Goal: Task Accomplishment & Management: Use online tool/utility

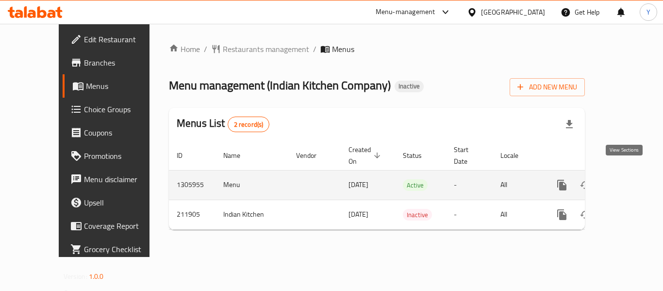
click at [629, 179] on icon "enhanced table" at bounding box center [632, 185] width 12 height 12
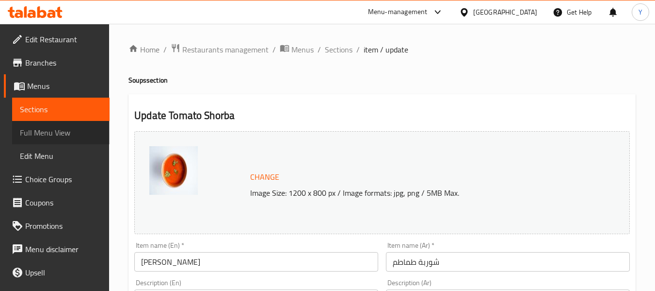
click at [61, 135] on span "Full Menu View" at bounding box center [61, 133] width 82 height 12
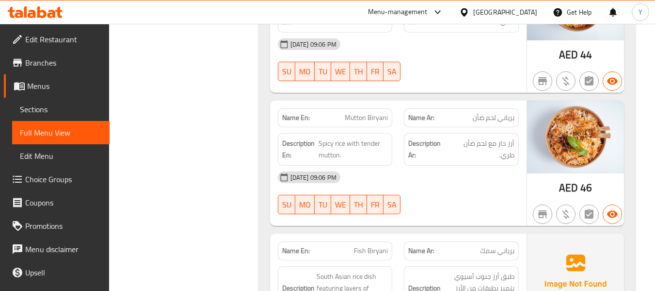
scroll to position [4911, 0]
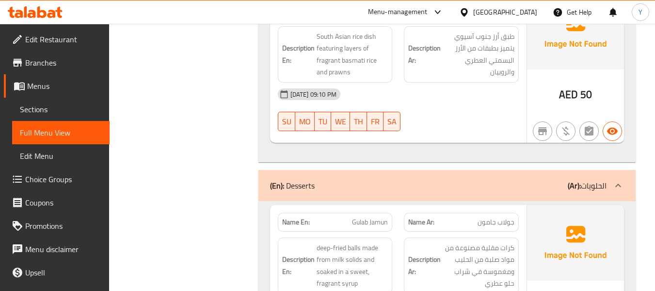
scroll to position [5377, 0]
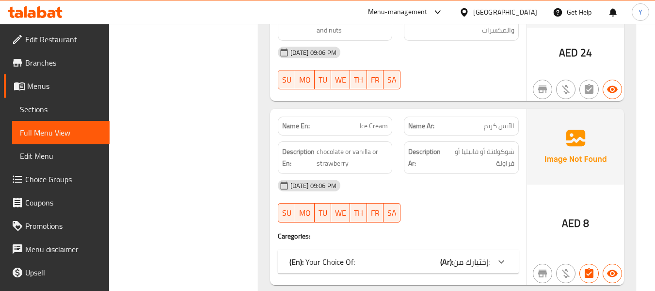
scroll to position [6134, 0]
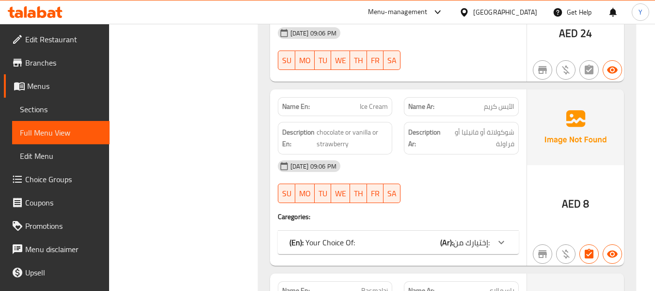
click at [488, 235] on span "إختيارك من:" at bounding box center [472, 242] width 36 height 15
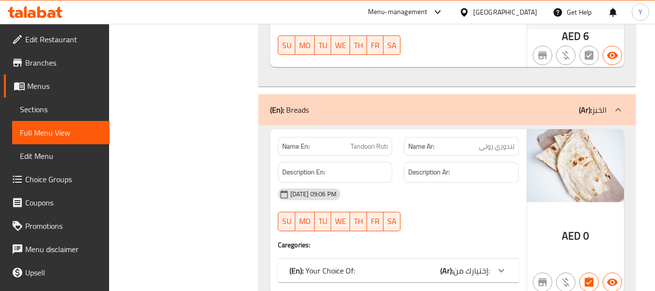
scroll to position [8734, 0]
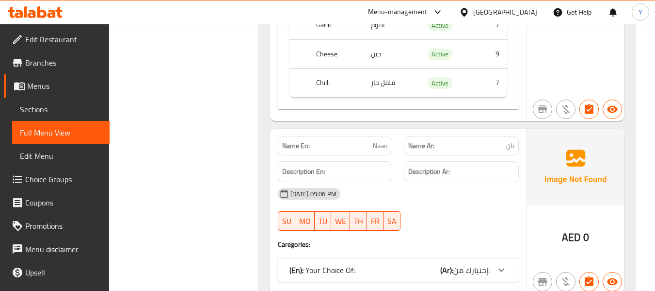
scroll to position [9102, 0]
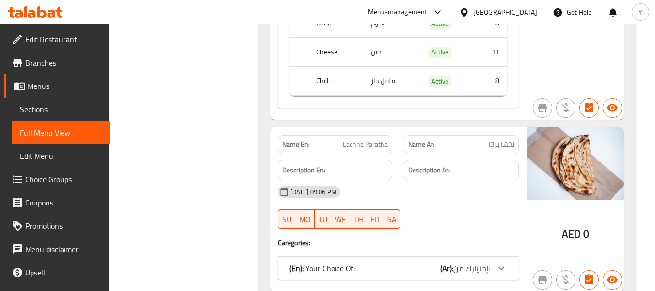
scroll to position [9471, 0]
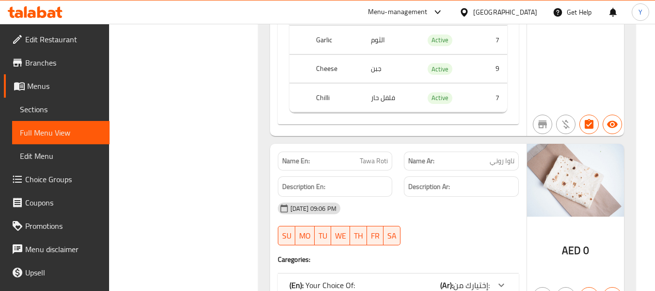
scroll to position [9821, 0]
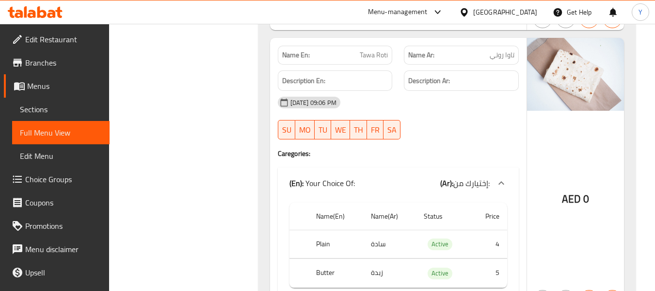
scroll to position [9929, 0]
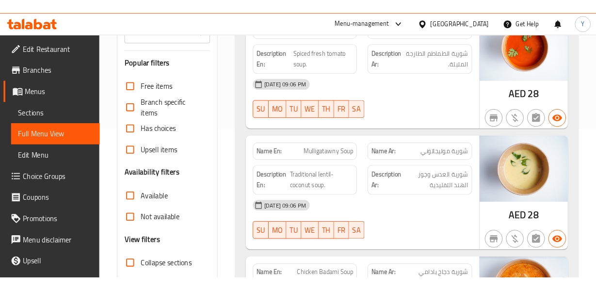
scroll to position [73, 0]
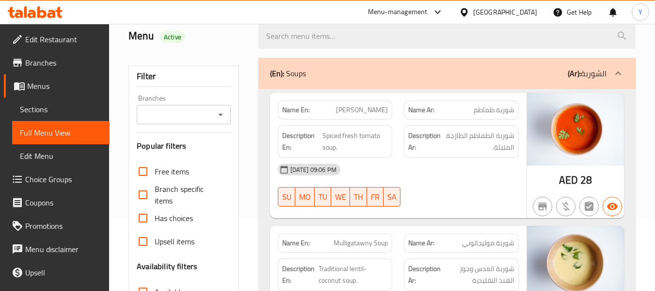
click at [325, 125] on div "Description En: Spiced fresh tomato soup." at bounding box center [335, 141] width 115 height 32
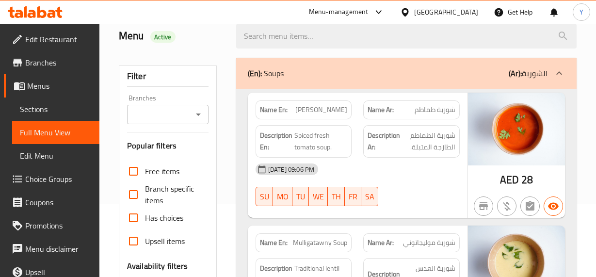
click at [419, 187] on div "15-08-2025 09:06 PM SU MO TU WE TH FR SA" at bounding box center [358, 185] width 216 height 54
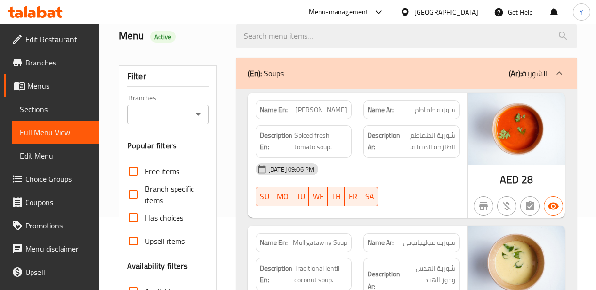
click at [438, 215] on div "Name En: Tomato Shorba Name Ar: شوربة طماطم Description En: Spiced fresh tomato…" at bounding box center [358, 155] width 220 height 125
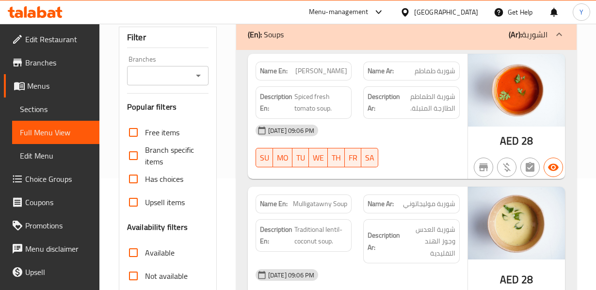
scroll to position [131, 0]
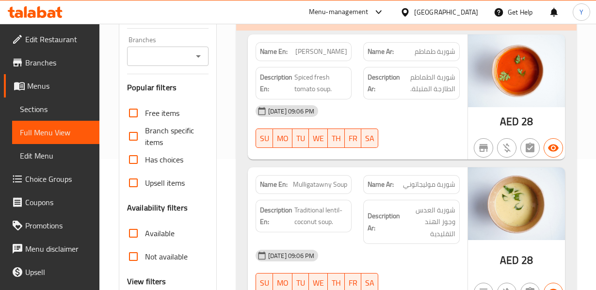
click at [435, 104] on div "15-08-2025 09:06 PM" at bounding box center [358, 110] width 216 height 23
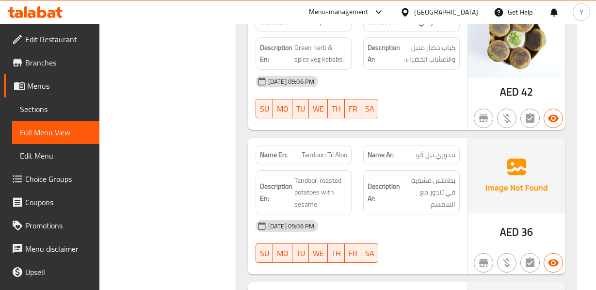
scroll to position [771, 0]
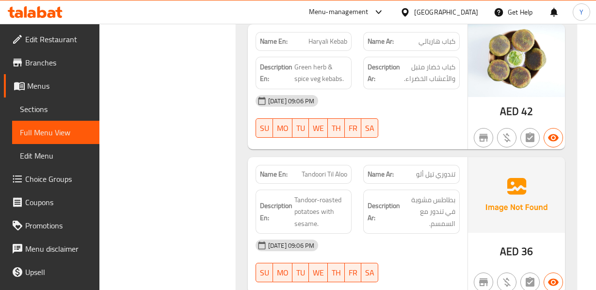
copy span "كباب هاريالي"
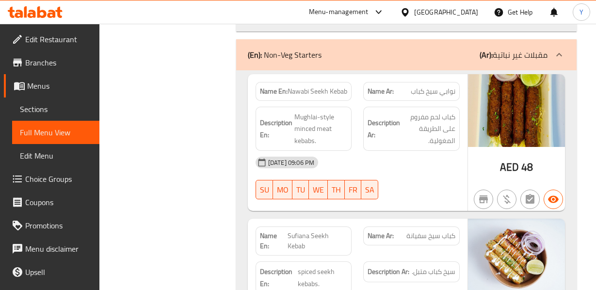
scroll to position [1741, 0]
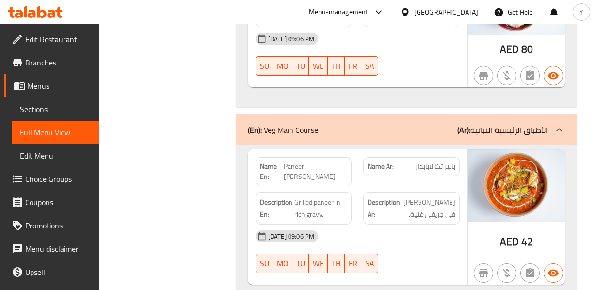
scroll to position [2847, 0]
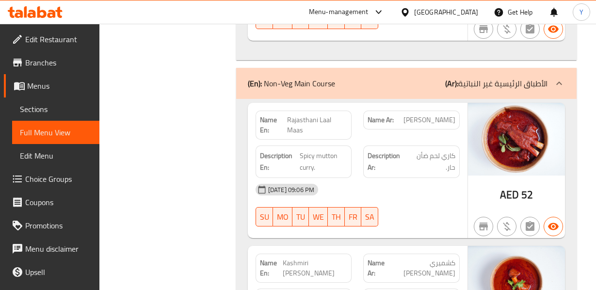
scroll to position [4070, 0]
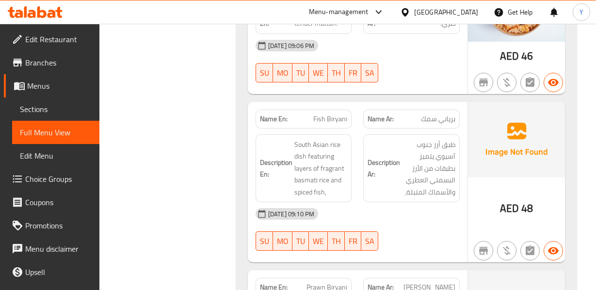
scroll to position [5428, 0]
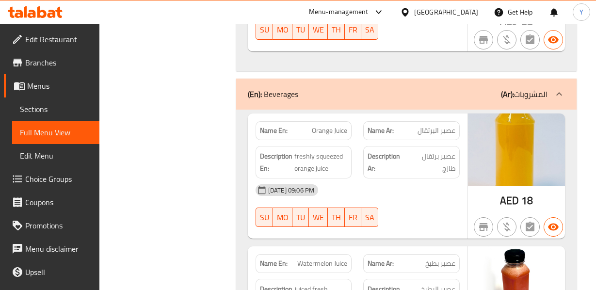
scroll to position [7019, 0]
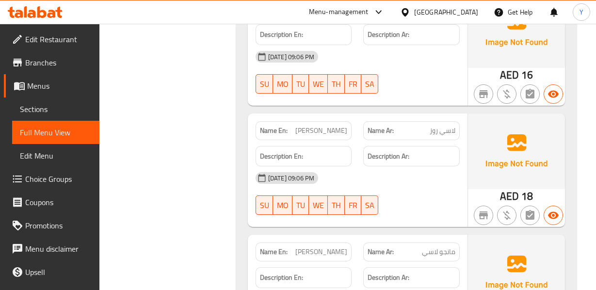
scroll to position [7892, 0]
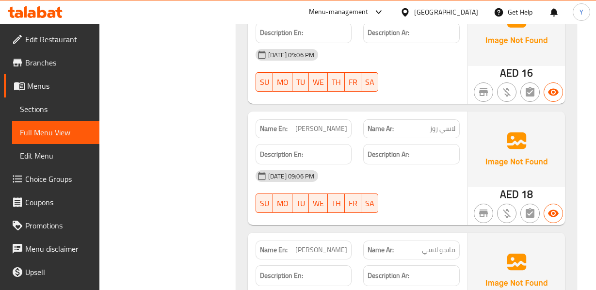
click at [441, 241] on div "Name Ar: مانجو لاسي" at bounding box center [411, 250] width 97 height 19
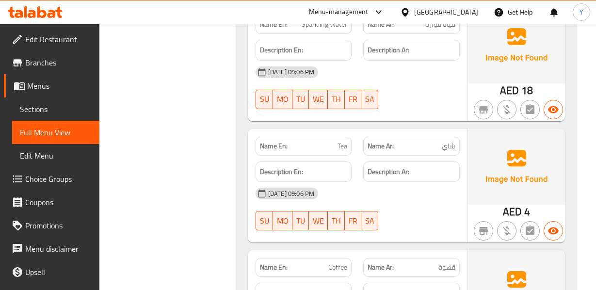
scroll to position [8862, 0]
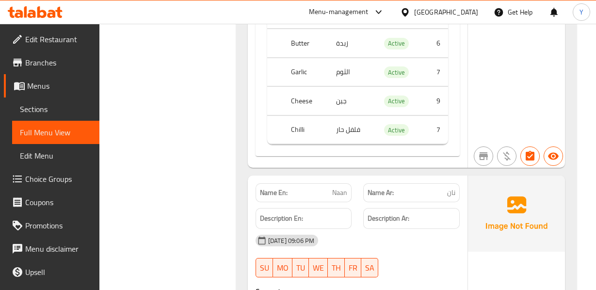
scroll to position [9483, 0]
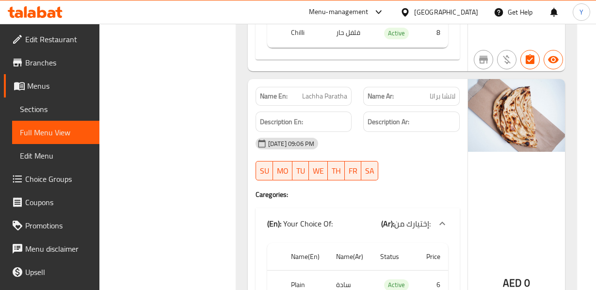
scroll to position [9929, 0]
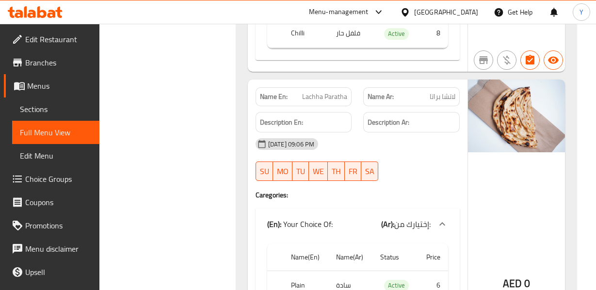
scroll to position [9916, 0]
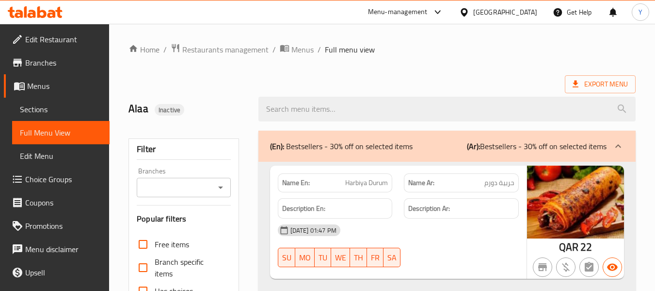
click at [526, 12] on div "Qatar" at bounding box center [505, 12] width 64 height 11
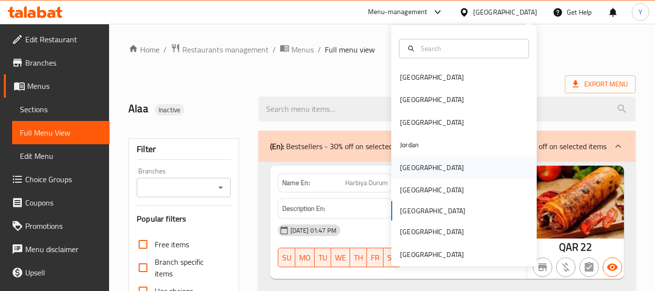
click at [455, 164] on div "[GEOGRAPHIC_DATA]" at bounding box center [464, 167] width 146 height 22
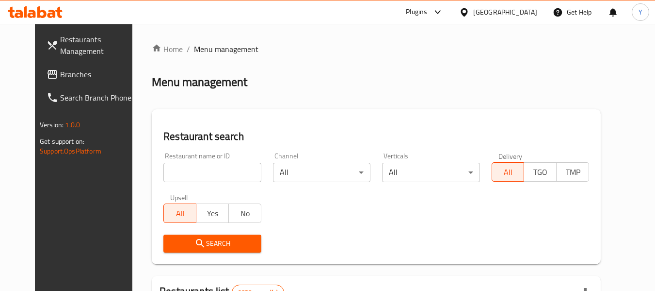
paste input "BB's"
click at [171, 177] on input "search" at bounding box center [211, 171] width 97 height 19
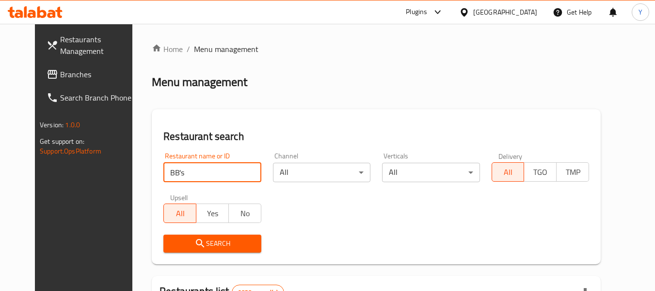
type input "BB's"
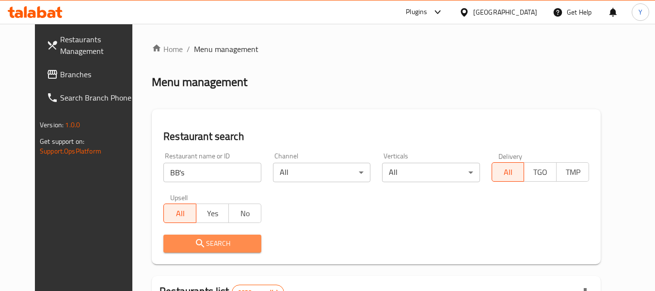
click at [195, 245] on icon "submit" at bounding box center [201, 243] width 12 height 12
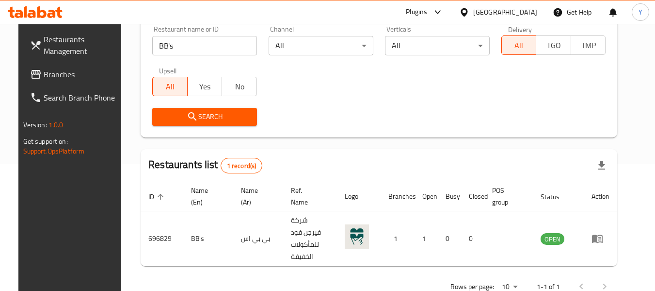
scroll to position [133, 0]
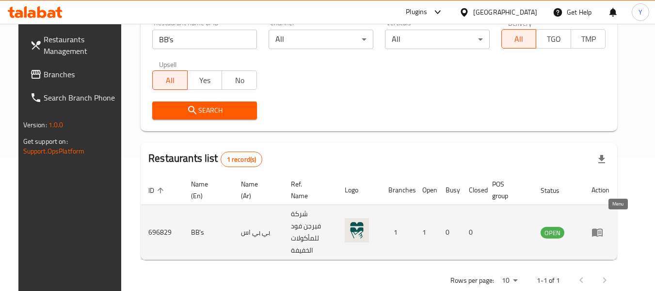
click at [603, 226] on icon "enhanced table" at bounding box center [598, 232] width 12 height 12
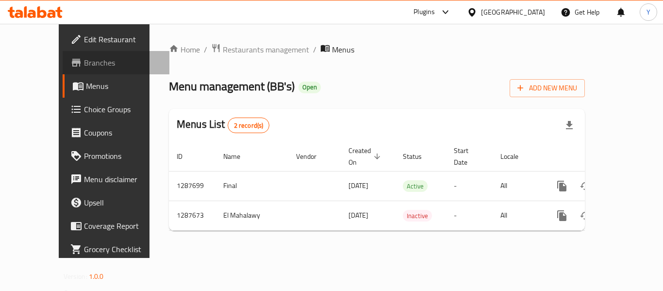
click at [84, 61] on span "Branches" at bounding box center [123, 63] width 78 height 12
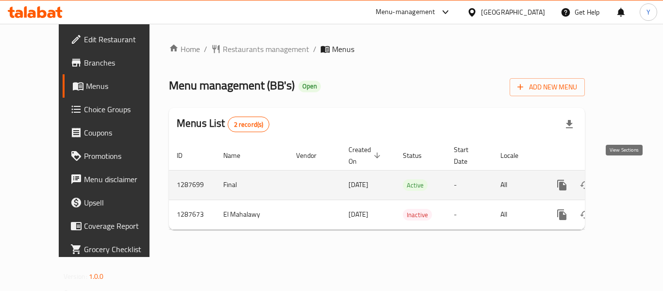
click at [626, 180] on link "enhanced table" at bounding box center [631, 184] width 23 height 23
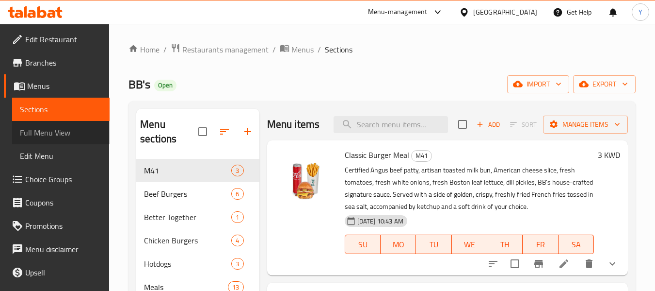
click at [82, 132] on span "Full Menu View" at bounding box center [61, 133] width 82 height 12
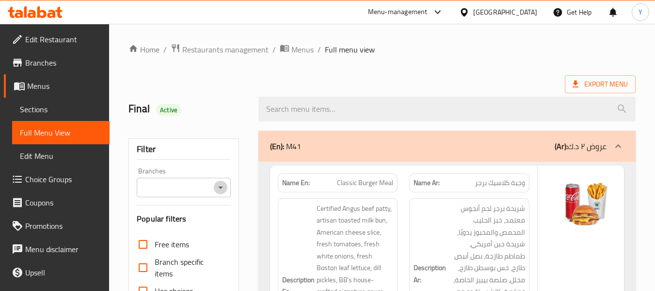
click at [221, 188] on icon "Open" at bounding box center [220, 187] width 5 height 2
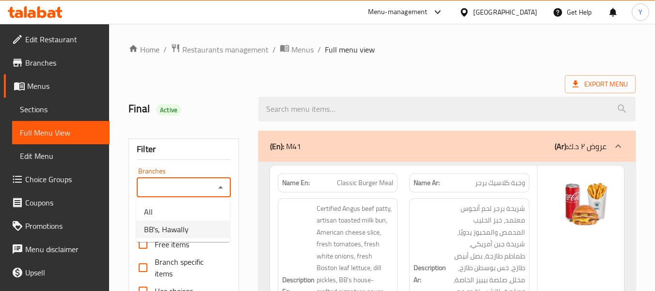
click at [194, 232] on li "BB's, Hawally" at bounding box center [183, 228] width 94 height 17
type input "BB's, Hawally"
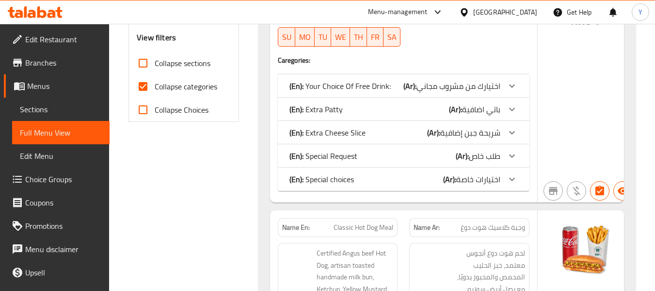
scroll to position [121, 0]
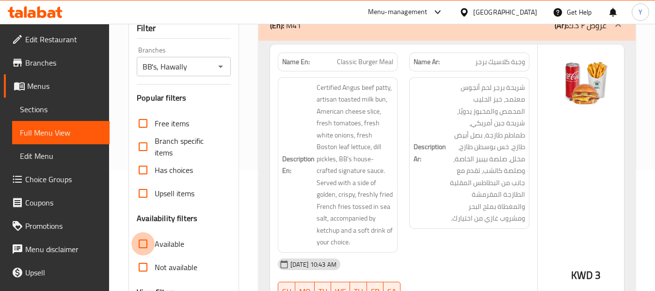
click at [147, 241] on input "Available" at bounding box center [142, 243] width 23 height 23
checkbox input "true"
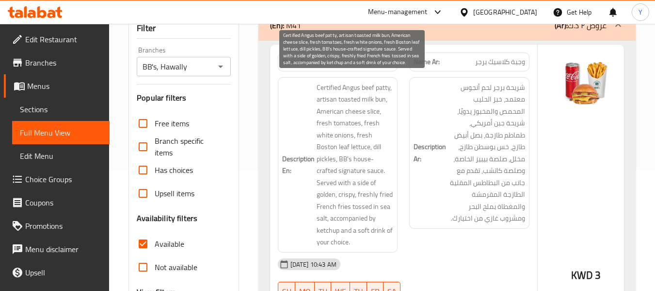
click at [384, 156] on span "Certified Angus beef patty, artisan toasted milk bun, American cheese slice, fr…" at bounding box center [355, 164] width 77 height 166
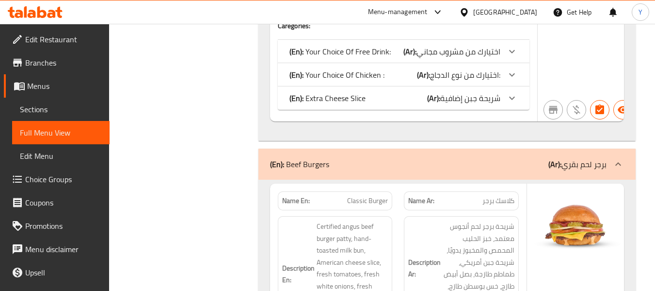
scroll to position [0, 0]
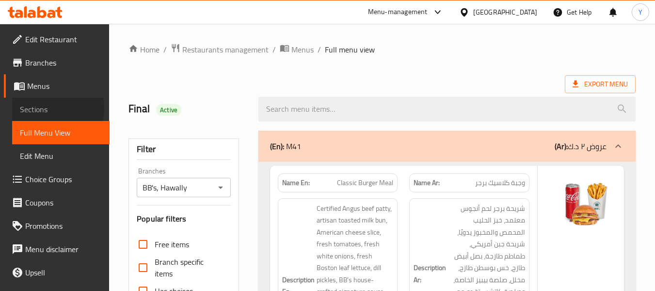
click at [45, 107] on span "Sections" at bounding box center [61, 109] width 82 height 12
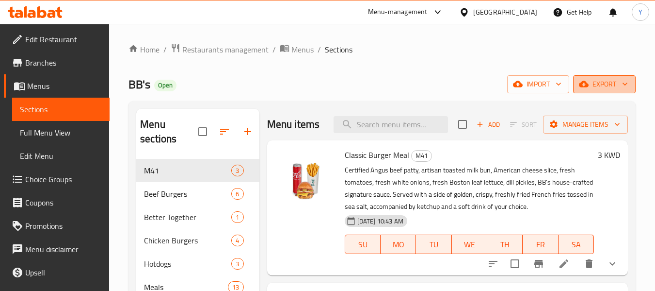
click at [593, 89] on span "export" at bounding box center [604, 84] width 47 height 12
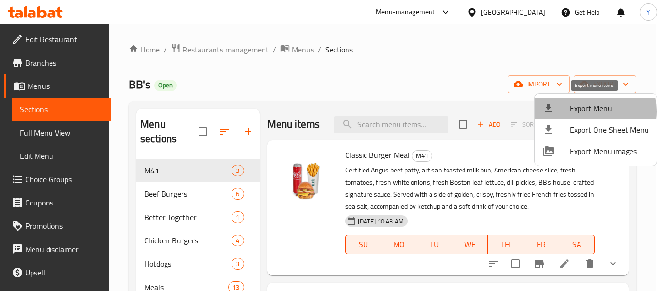
click at [588, 111] on span "Export Menu" at bounding box center [608, 108] width 79 height 12
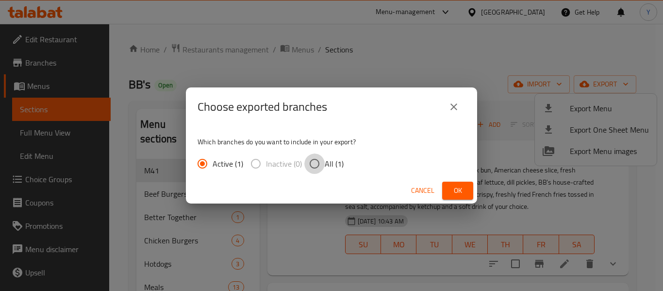
click at [323, 157] on input "All (1)" at bounding box center [314, 163] width 20 height 20
radio input "true"
click at [454, 191] on span "Ok" at bounding box center [458, 190] width 16 height 12
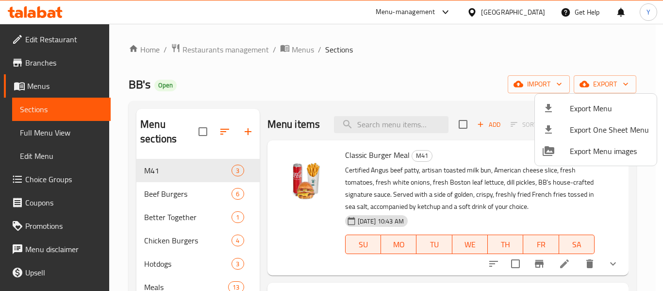
click at [61, 132] on div at bounding box center [331, 145] width 663 height 291
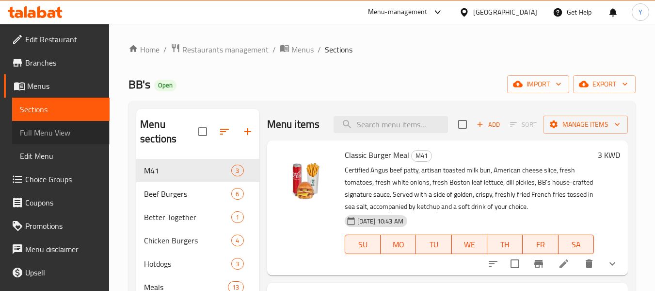
click at [74, 130] on span "Full Menu View" at bounding box center [61, 133] width 82 height 12
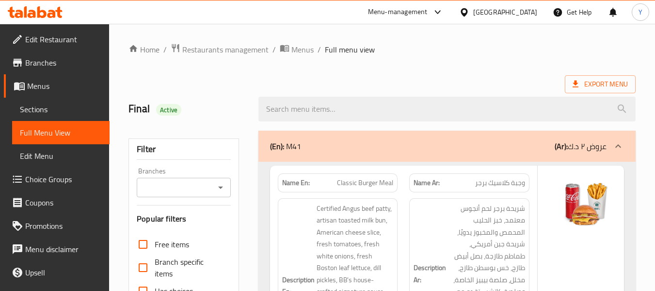
scroll to position [254, 0]
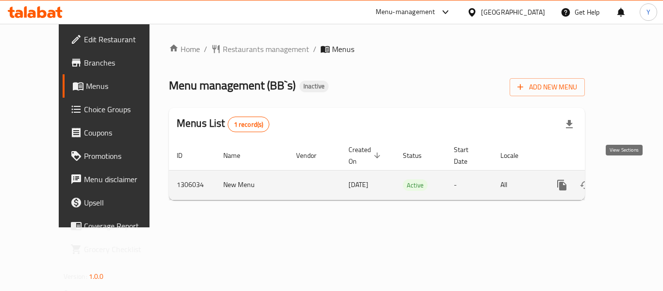
click at [628, 179] on icon "enhanced table" at bounding box center [632, 185] width 12 height 12
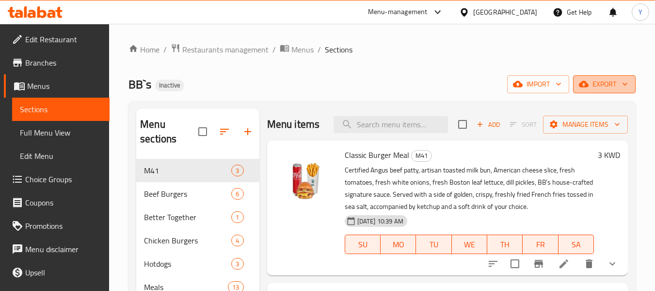
click at [613, 82] on span "export" at bounding box center [604, 84] width 47 height 12
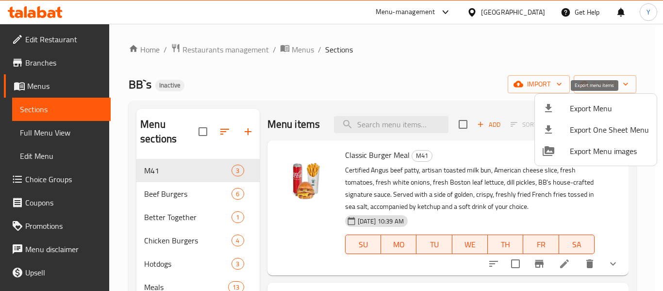
click at [597, 102] on span "Export Menu" at bounding box center [608, 108] width 79 height 12
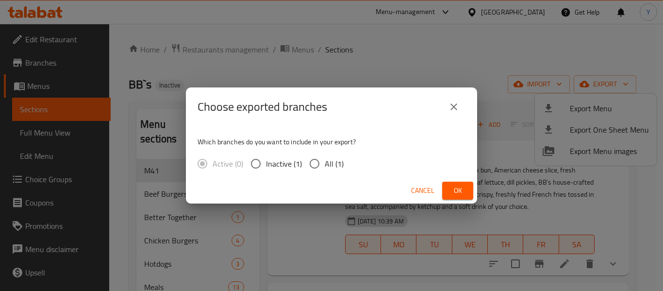
click at [318, 162] on input "All (1)" at bounding box center [314, 163] width 20 height 20
radio input "true"
click at [454, 192] on span "Ok" at bounding box center [458, 190] width 16 height 12
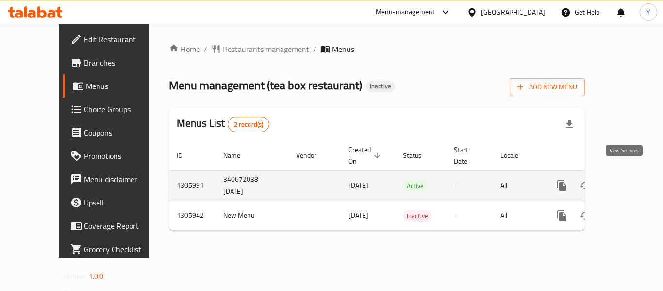
click at [626, 179] on icon "enhanced table" at bounding box center [632, 185] width 12 height 12
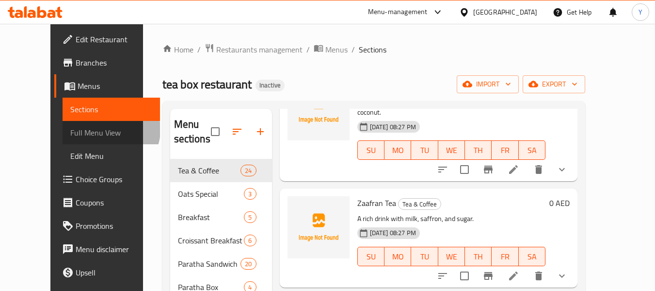
click at [70, 130] on span "Full Menu View" at bounding box center [111, 133] width 82 height 12
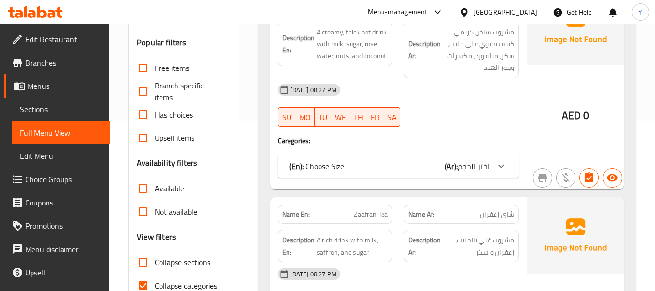
scroll to position [96, 0]
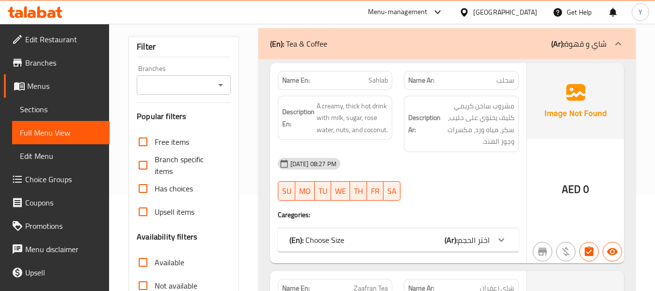
click at [300, 78] on strong "Name En:" at bounding box center [296, 80] width 28 height 10
copy strong "Name En:"
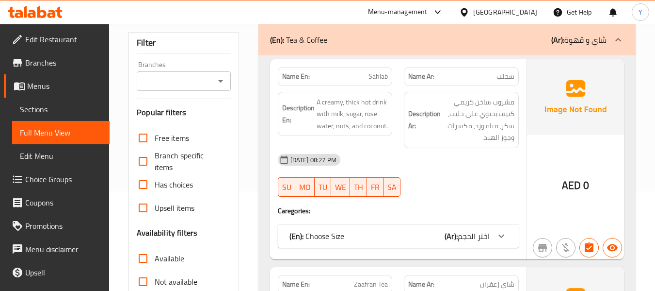
scroll to position [354, 0]
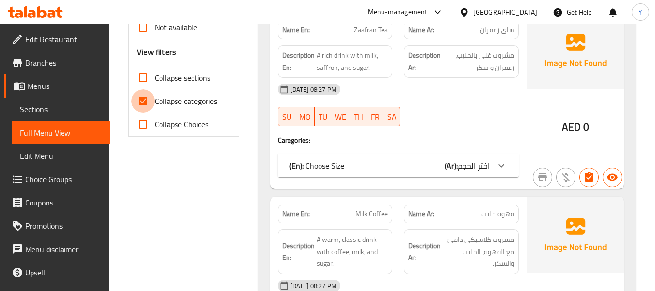
click at [143, 105] on input "Collapse categories" at bounding box center [142, 100] width 23 height 23
checkbox input "false"
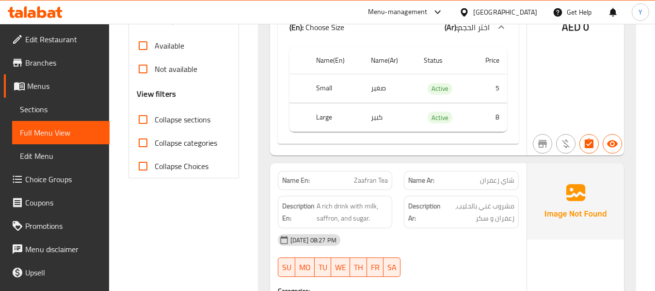
scroll to position [288, 0]
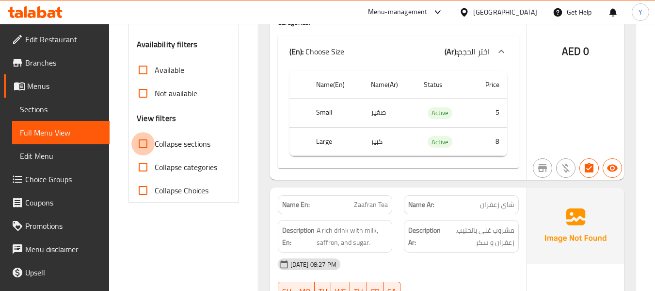
click at [147, 142] on input "Collapse sections" at bounding box center [142, 143] width 23 height 23
checkbox input "true"
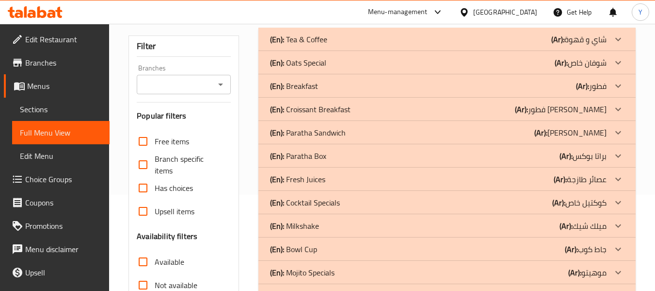
scroll to position [90, 0]
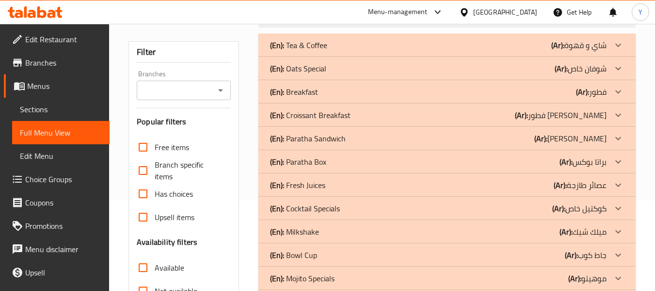
click at [438, 51] on div "(En): Croissant Breakfast (Ar): فطور كرواسون" at bounding box center [438, 45] width 337 height 12
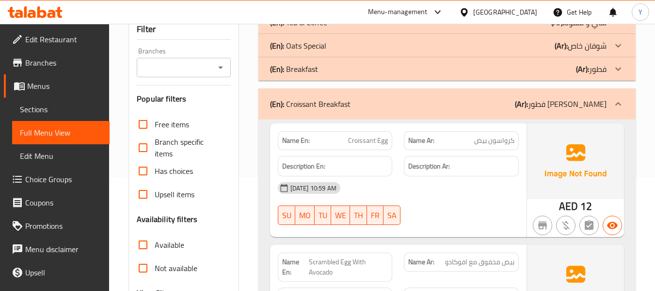
scroll to position [42, 0]
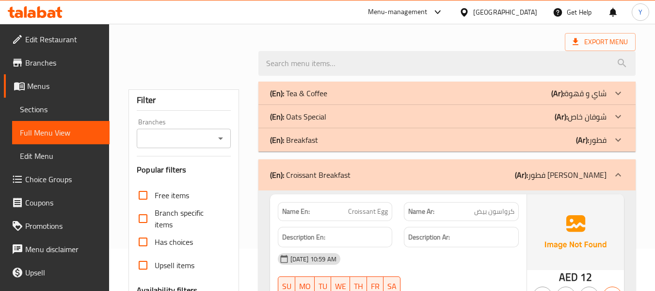
click at [485, 99] on div "(En): Breakfast (Ar): فطور" at bounding box center [438, 93] width 337 height 12
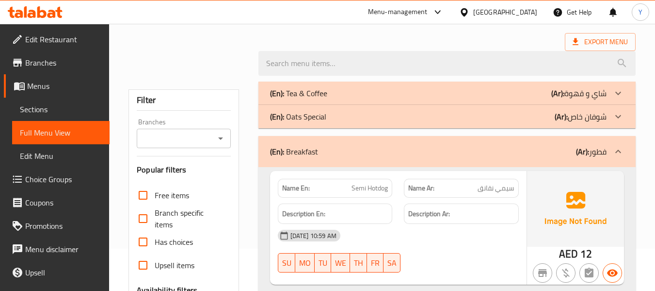
click at [481, 99] on div "(En): Oats Special (Ar): شوفان خاص" at bounding box center [438, 93] width 337 height 12
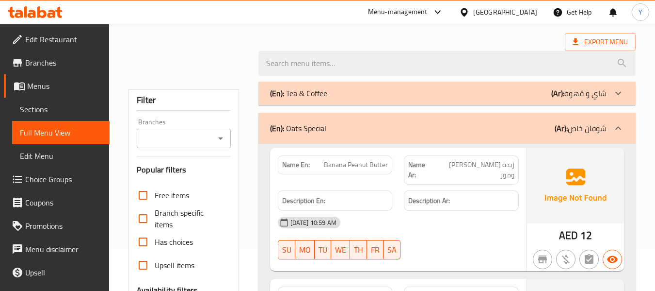
click at [479, 91] on div "(En): Tea & Coffee (Ar): شاي و قهوة" at bounding box center [438, 93] width 337 height 12
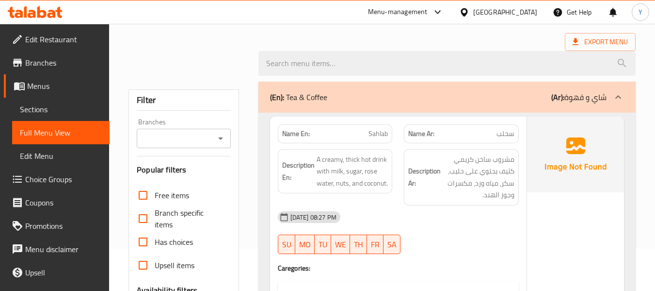
click at [297, 132] on strong "Name En:" at bounding box center [296, 134] width 28 height 10
copy strong "Name En:"
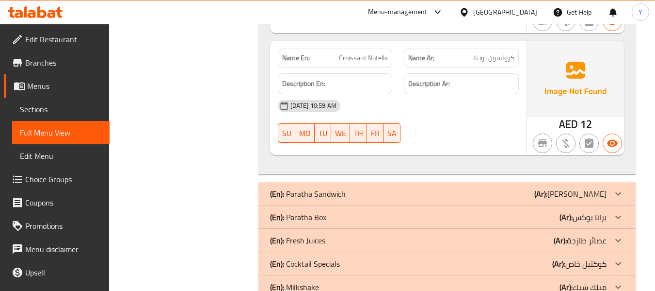
scroll to position [9610, 0]
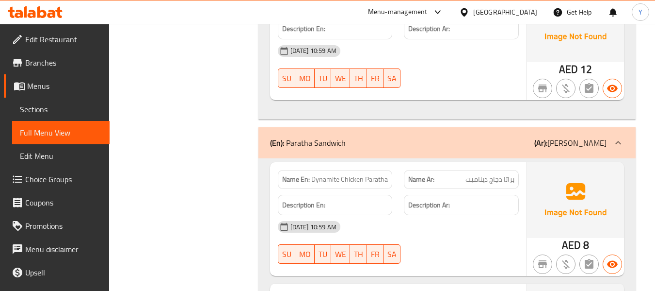
scroll to position [639, 0]
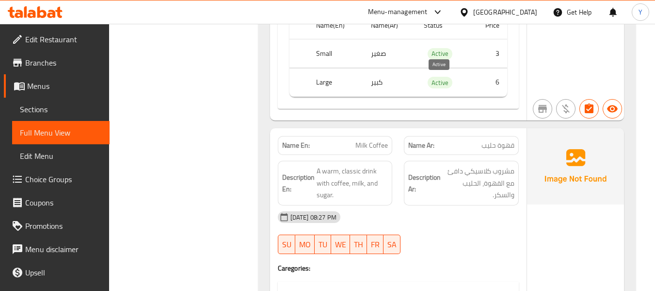
click at [440, 78] on span "Active" at bounding box center [440, 82] width 25 height 11
copy span "Active"
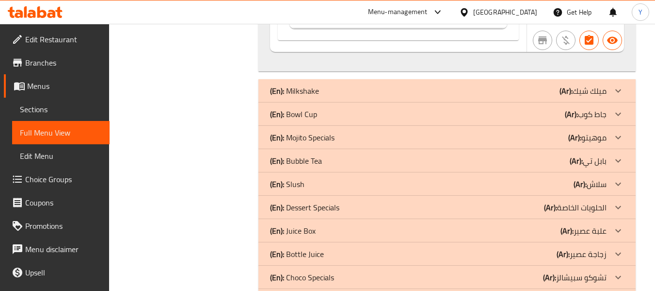
scroll to position [22058, 0]
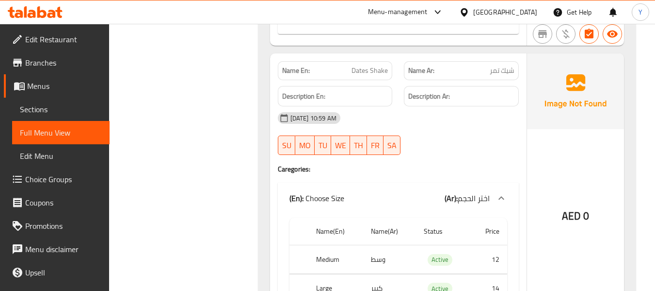
scroll to position [23436, 0]
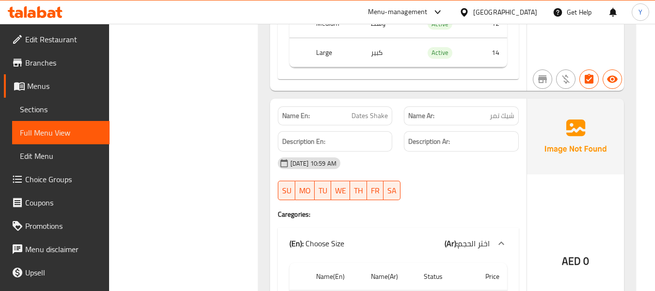
copy strong "Name En:"
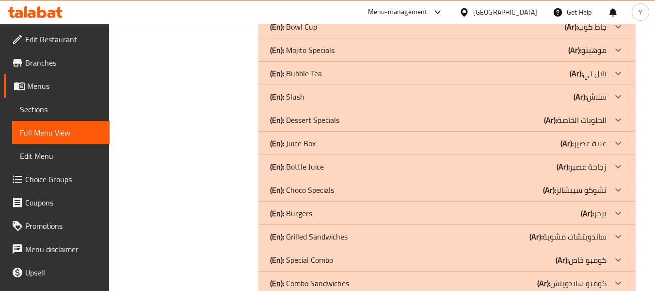
scroll to position [23888, 0]
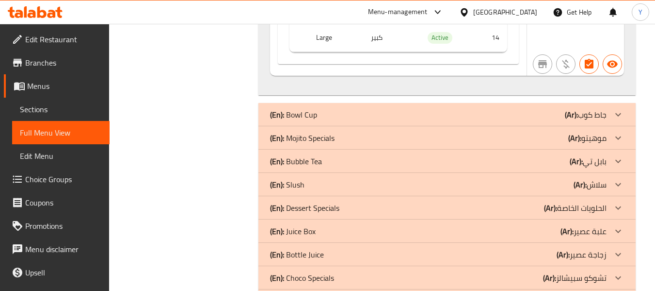
scroll to position [24315, 0]
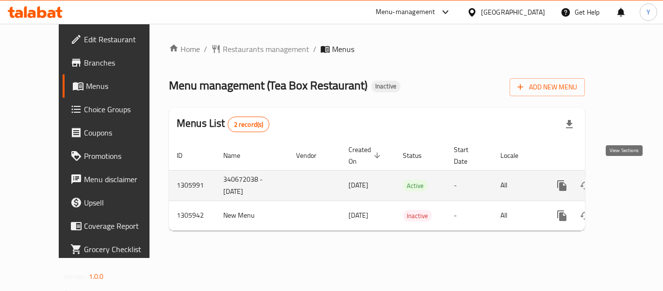
click at [626, 179] on icon "enhanced table" at bounding box center [632, 185] width 12 height 12
